Goal: Navigation & Orientation: Find specific page/section

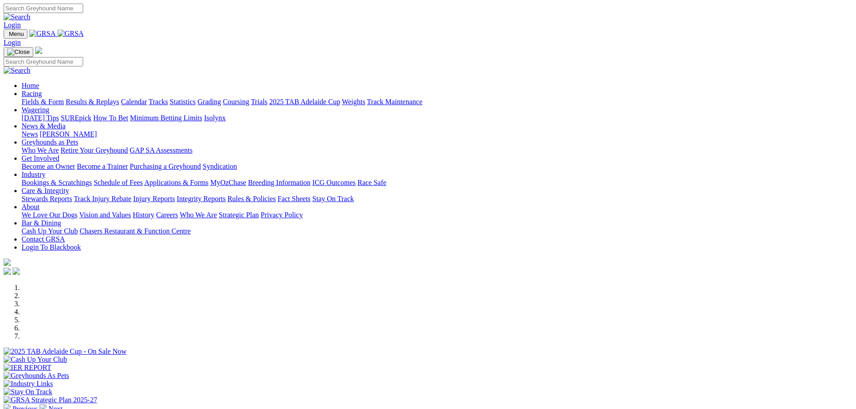
scroll to position [359, 0]
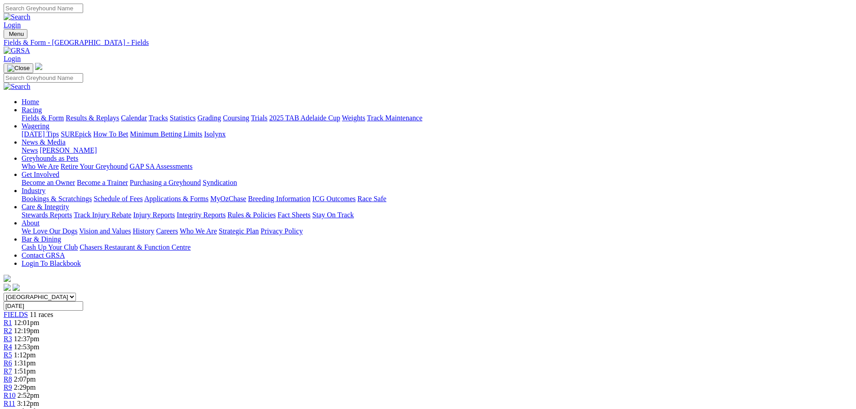
click at [172, 29] on div "Menu Fields & Form - Mount Gambier - Fields Login Home Racing Fields & Form Res…" at bounding box center [428, 161] width 849 height 264
click at [30, 47] on link at bounding box center [17, 51] width 27 height 8
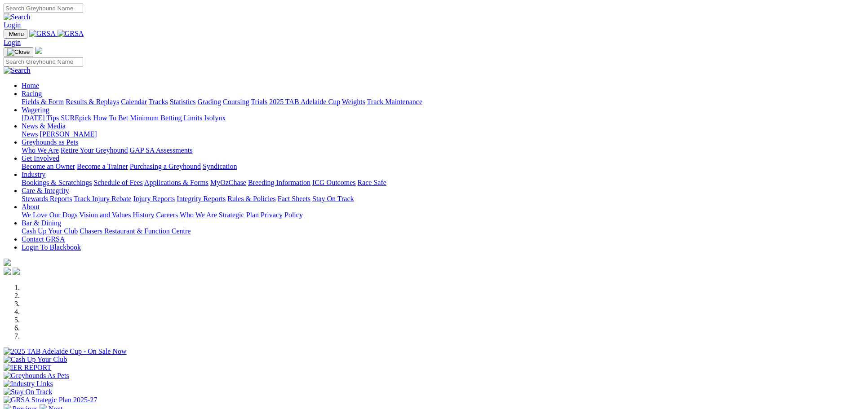
click at [42, 90] on link "Racing" at bounding box center [32, 94] width 20 height 8
click at [147, 98] on link "Calendar" at bounding box center [134, 102] width 26 height 8
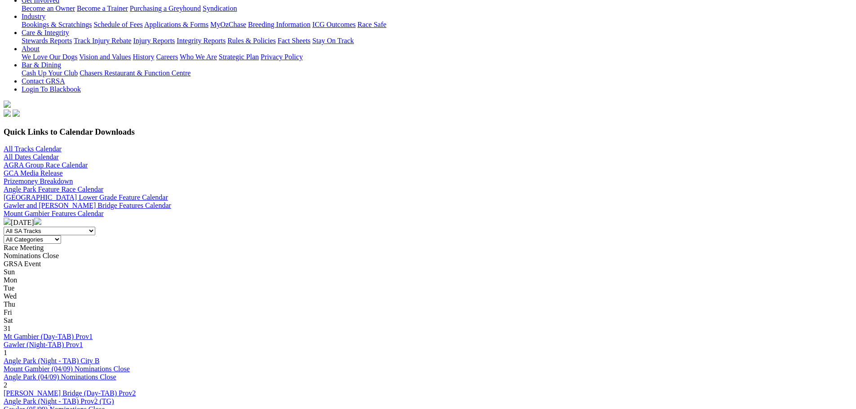
scroll to position [180, 0]
